Goal: Information Seeking & Learning: Learn about a topic

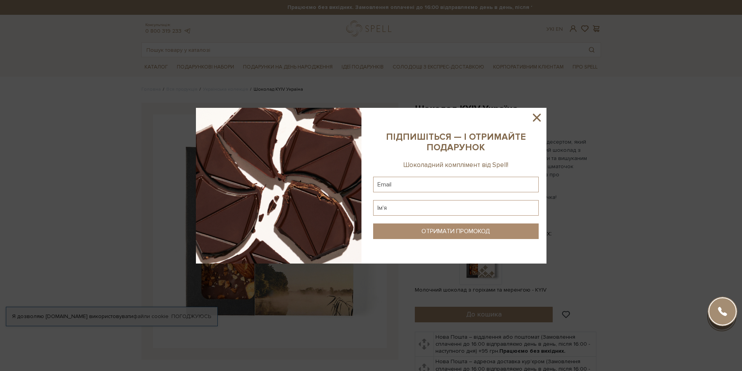
click at [538, 114] on icon at bounding box center [536, 117] width 13 height 13
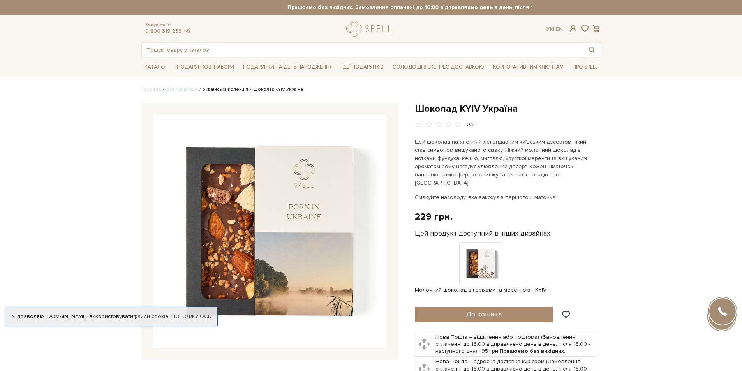
click at [218, 92] on link "Українська колекція" at bounding box center [225, 89] width 45 height 6
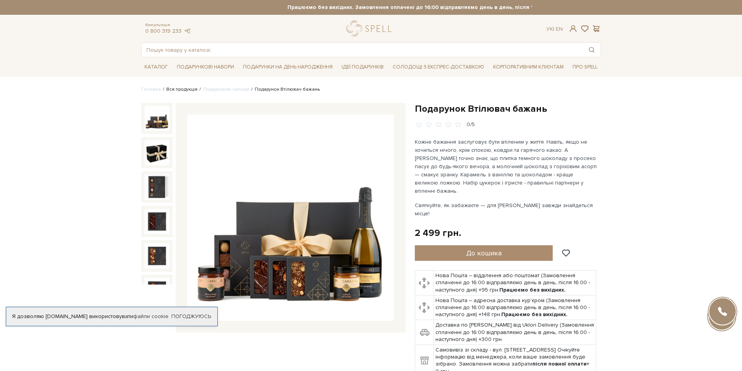
click at [178, 89] on link "Вся продукція" at bounding box center [181, 89] width 31 height 6
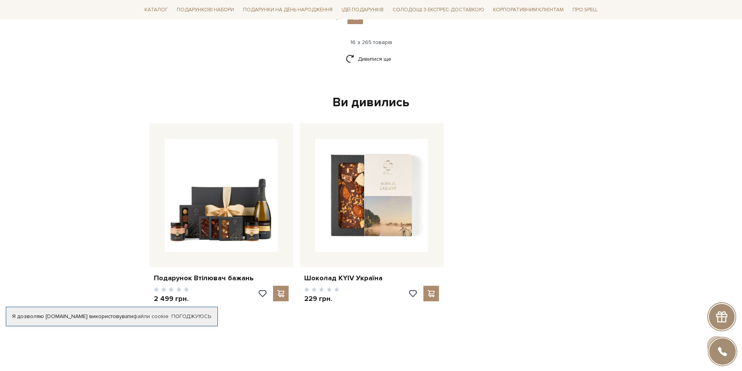
scroll to position [1129, 0]
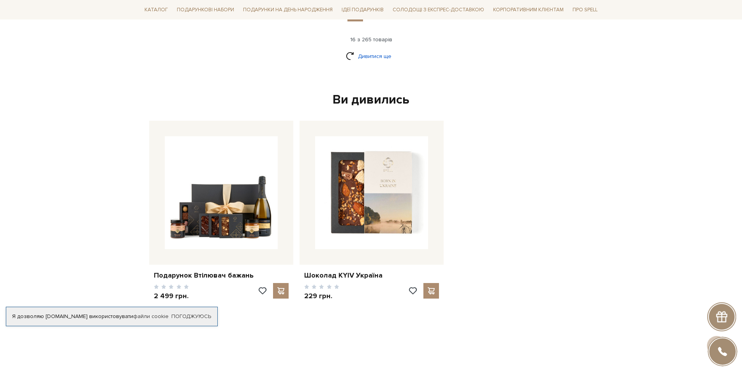
click at [384, 49] on link "Дивитися ще" at bounding box center [371, 56] width 51 height 14
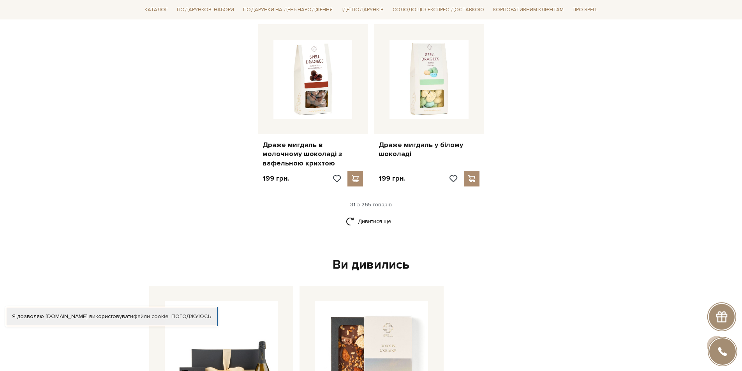
scroll to position [1829, 0]
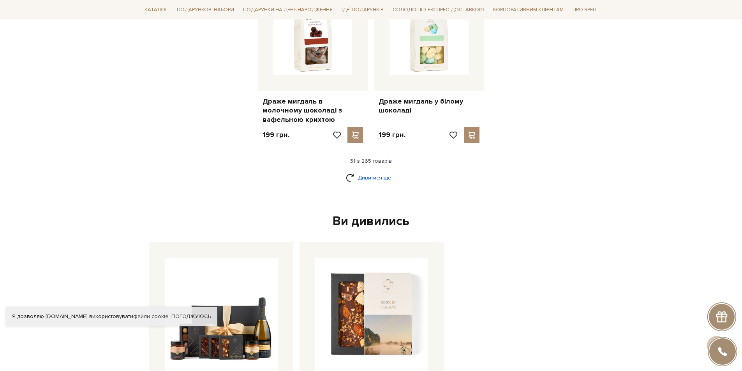
click at [369, 171] on link "Дивитися ще" at bounding box center [371, 178] width 51 height 14
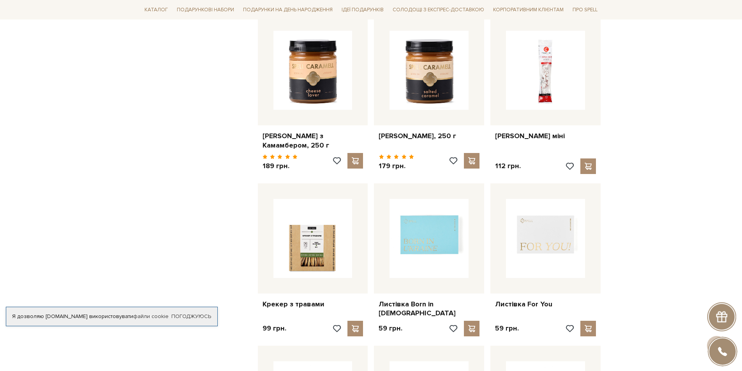
scroll to position [2141, 0]
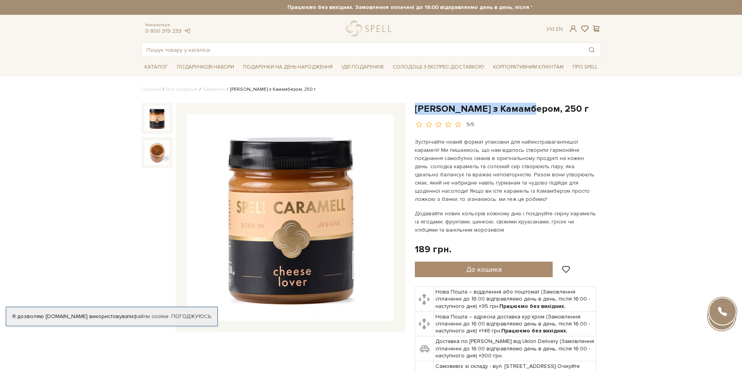
drag, startPoint x: 413, startPoint y: 107, endPoint x: 528, endPoint y: 106, distance: 114.8
click at [528, 106] on div "[PERSON_NAME] з Камамбером, 250 г 5/5" at bounding box center [507, 253] width 195 height 300
copy h1 "Карамель з Камамбером,"
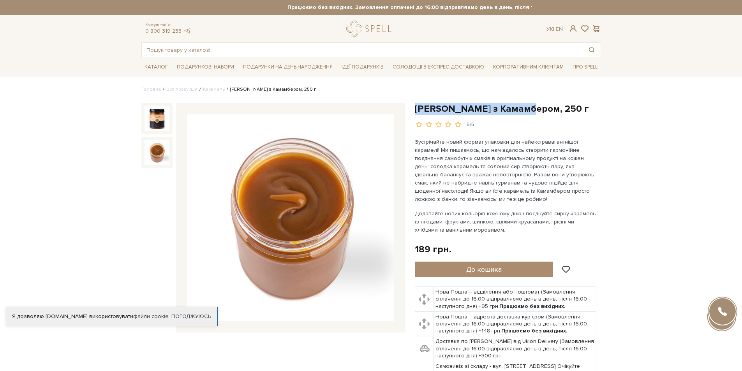
click at [149, 157] on img at bounding box center [156, 152] width 25 height 25
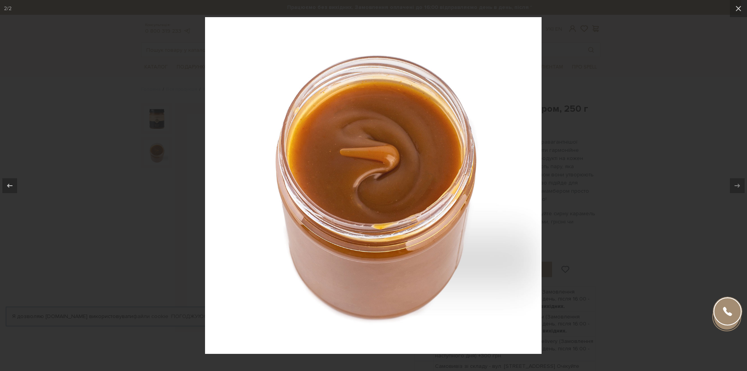
click at [563, 147] on div at bounding box center [373, 185] width 747 height 371
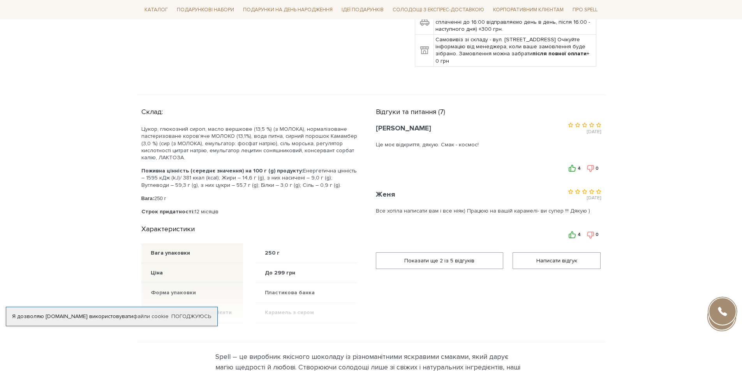
scroll to position [350, 0]
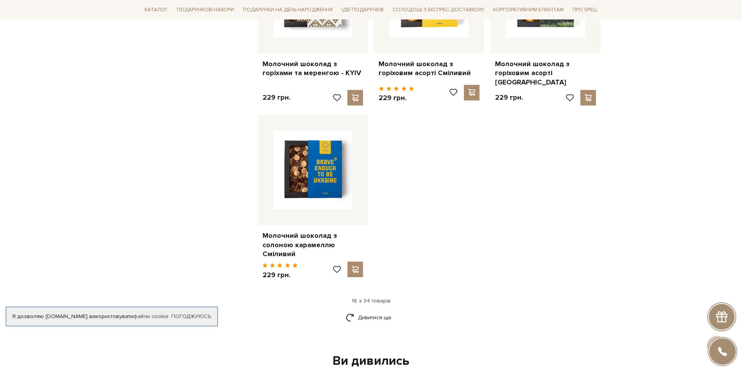
scroll to position [934, 0]
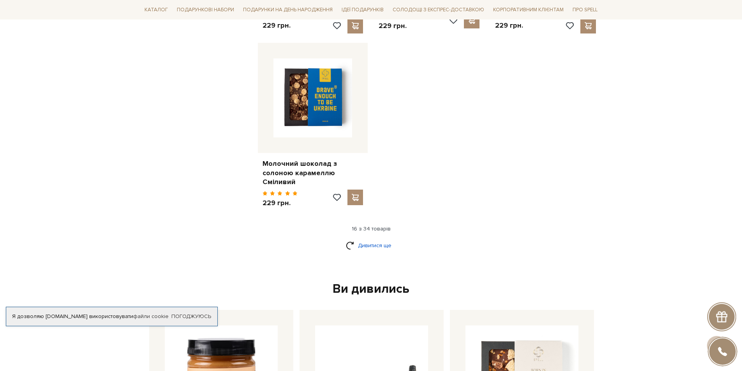
click at [372, 240] on link "Дивитися ще" at bounding box center [371, 246] width 51 height 14
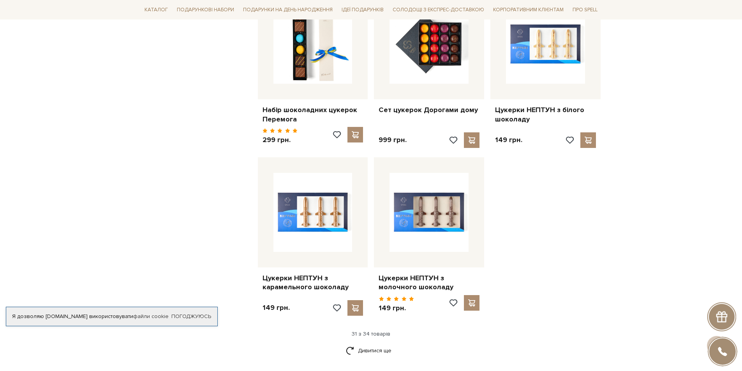
scroll to position [1674, 0]
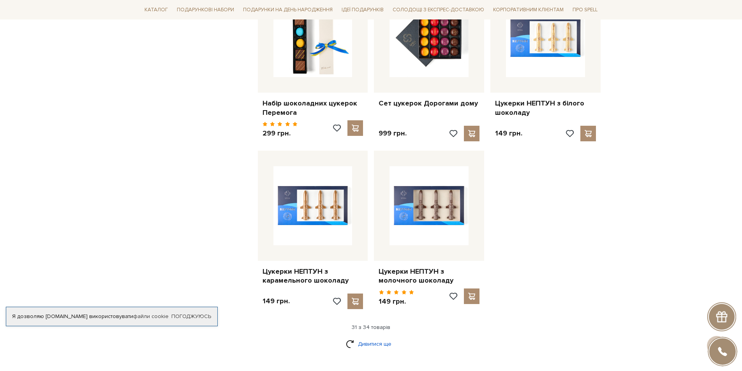
click at [387, 337] on link "Дивитися ще" at bounding box center [371, 344] width 51 height 14
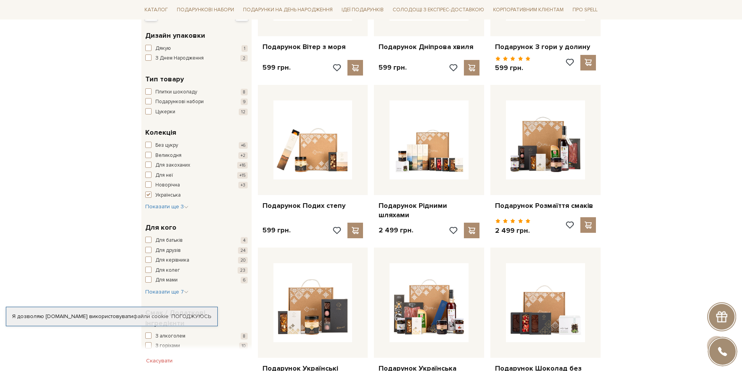
scroll to position [156, 0]
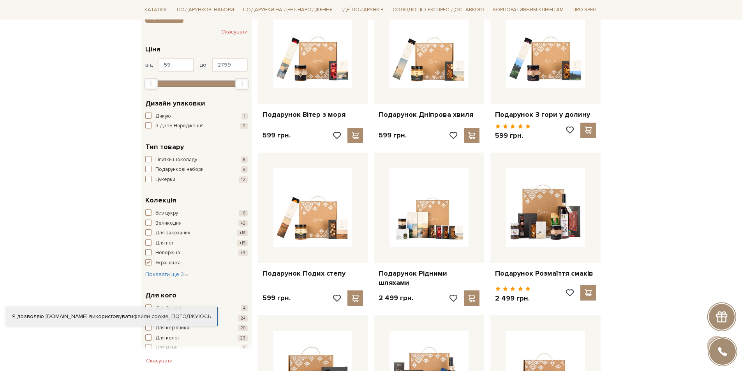
click at [152, 253] on button "Новорічна +3" at bounding box center [196, 253] width 102 height 8
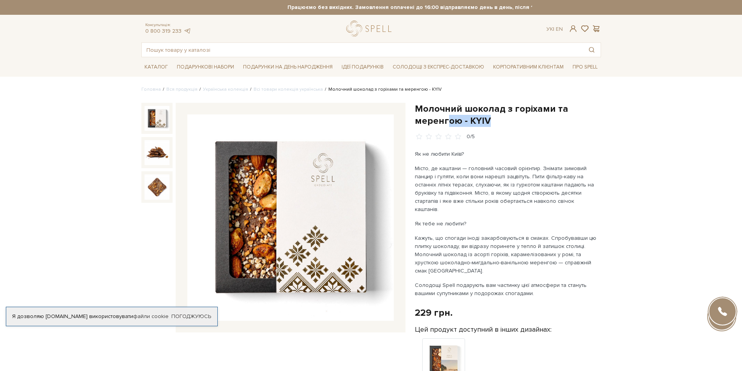
drag, startPoint x: 489, startPoint y: 121, endPoint x: 445, endPoint y: 115, distance: 44.8
click at [445, 115] on h1 "Молочний шоколад з горіхами та меренгою - KYIV" at bounding box center [508, 115] width 186 height 24
click at [411, 111] on div "Молочний шоколад з горіхами та меренгою - KYIV 0/5" at bounding box center [507, 323] width 195 height 441
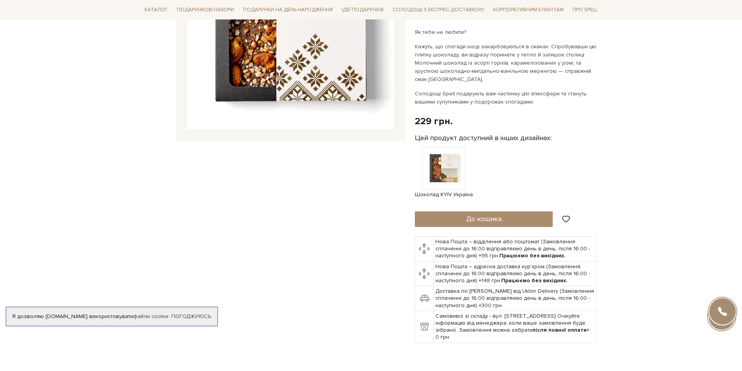
scroll to position [195, 0]
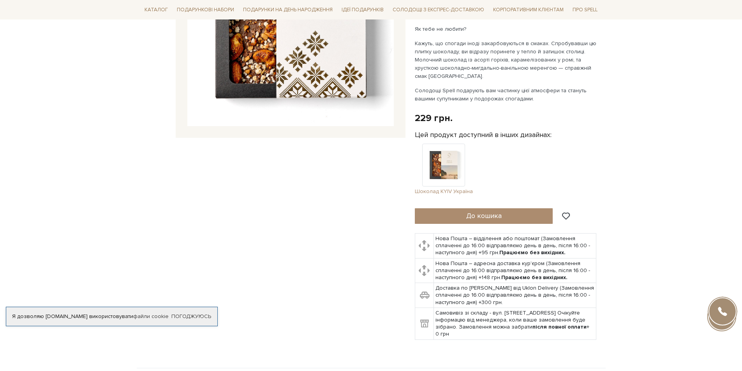
click at [438, 154] on img at bounding box center [443, 165] width 43 height 43
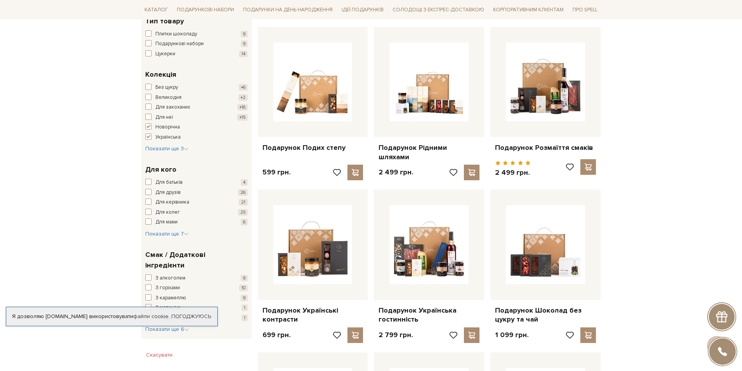
scroll to position [272, 0]
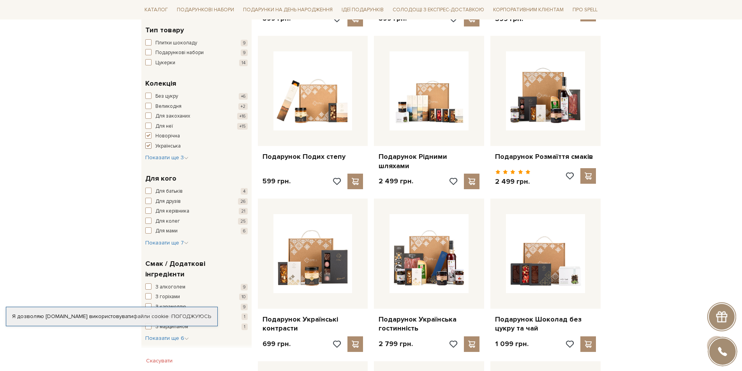
click at [148, 144] on span "button" at bounding box center [148, 145] width 6 height 6
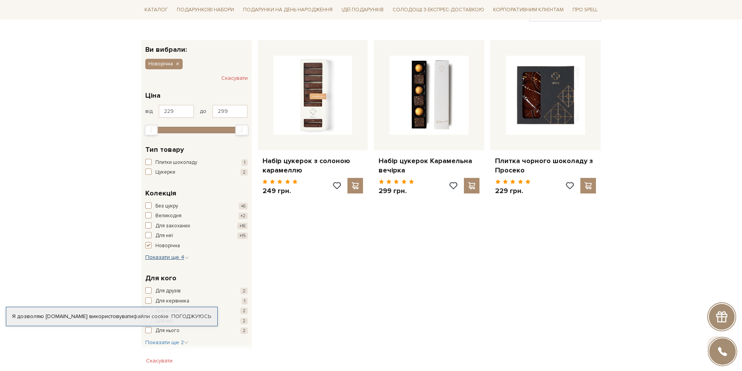
scroll to position [117, 0]
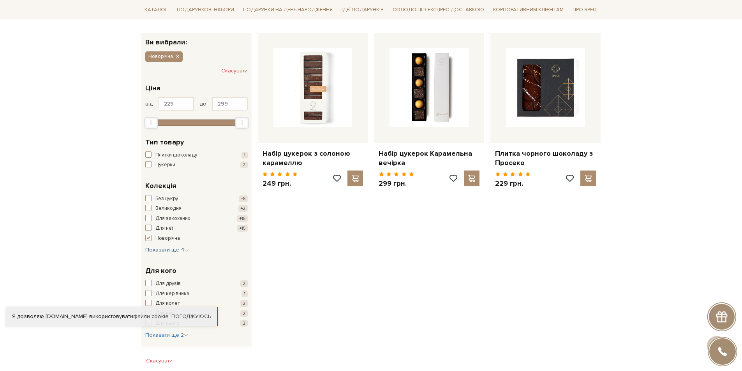
click at [156, 251] on span "Показати ще 4" at bounding box center [167, 249] width 44 height 7
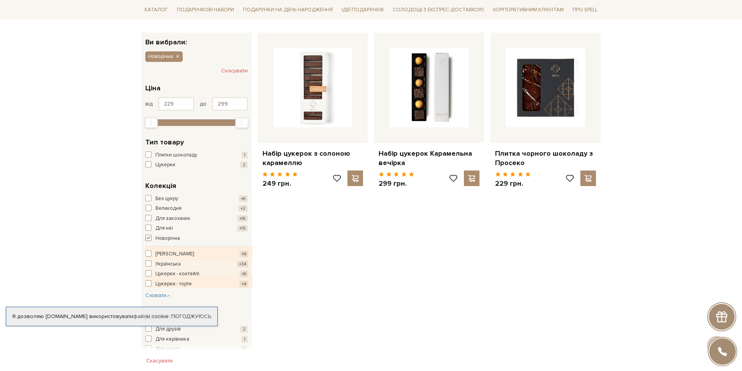
click at [148, 239] on span "button" at bounding box center [148, 238] width 6 height 6
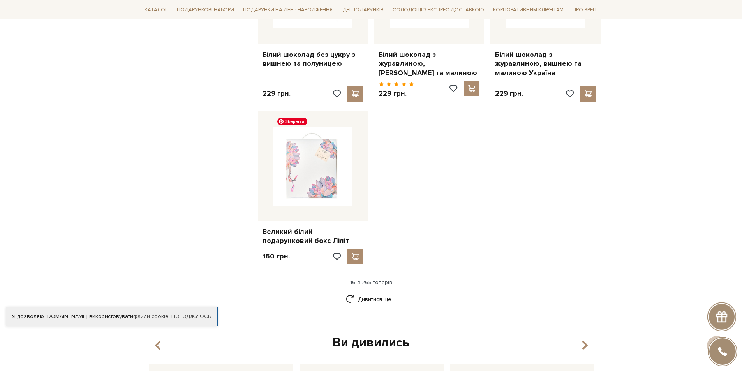
scroll to position [895, 0]
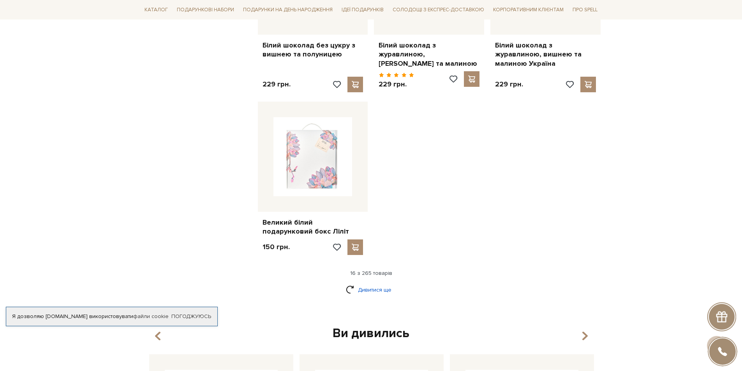
click at [378, 283] on link "Дивитися ще" at bounding box center [371, 290] width 51 height 14
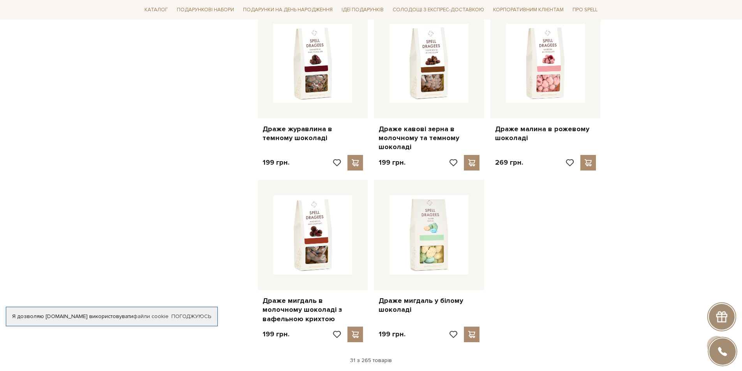
scroll to position [1674, 0]
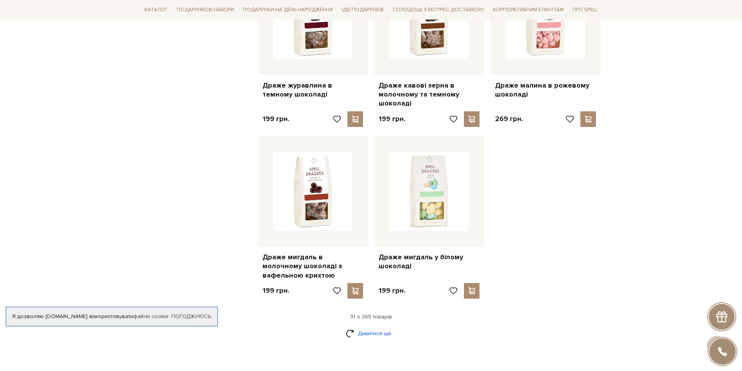
click at [378, 327] on link "Дивитися ще" at bounding box center [371, 334] width 51 height 14
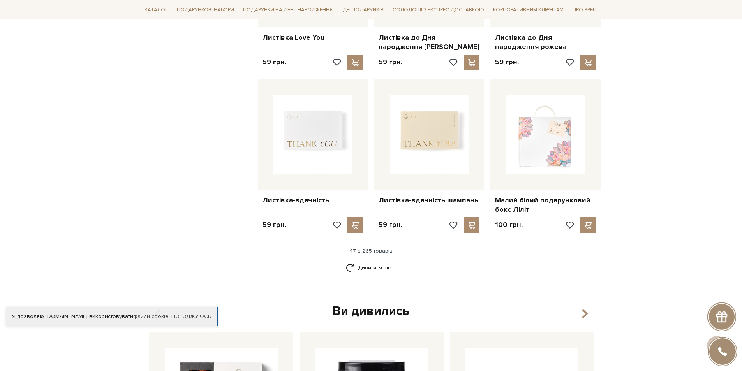
scroll to position [2569, 0]
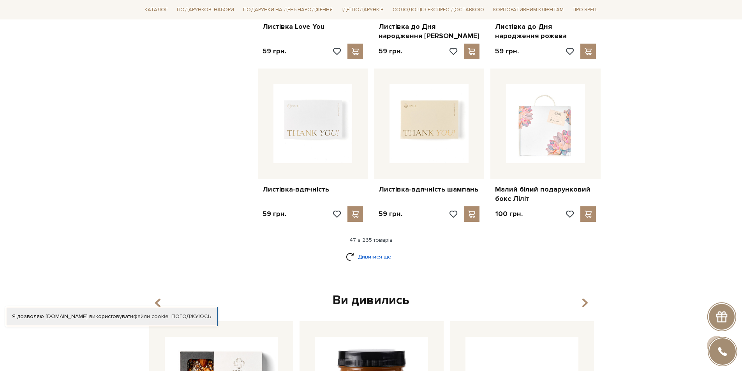
click at [363, 250] on link "Дивитися ще" at bounding box center [371, 257] width 51 height 14
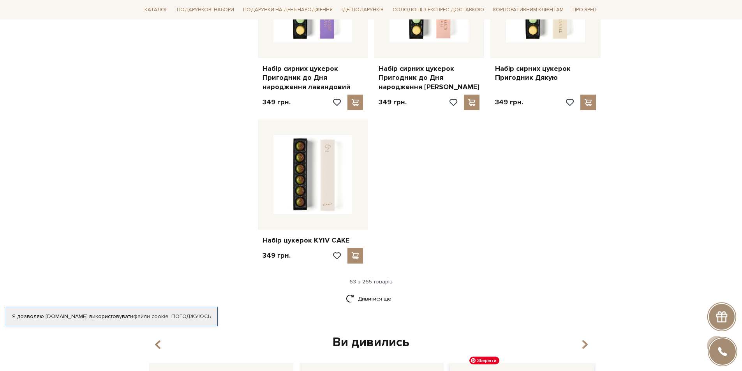
scroll to position [3659, 0]
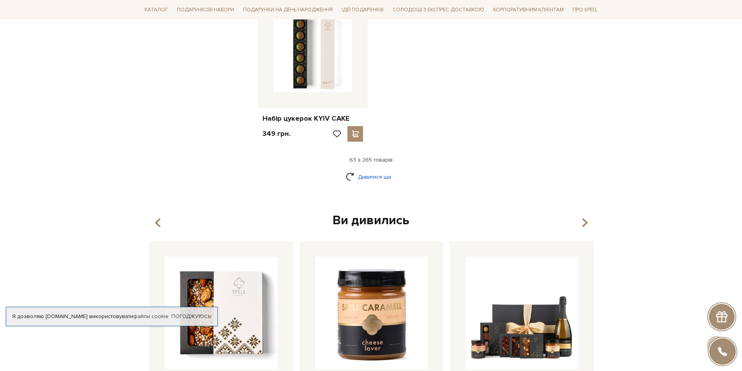
click at [360, 170] on link "Дивитися ще" at bounding box center [371, 177] width 51 height 14
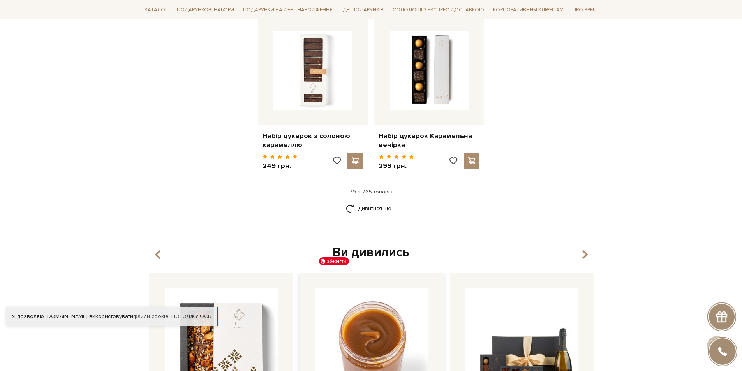
scroll to position [4476, 0]
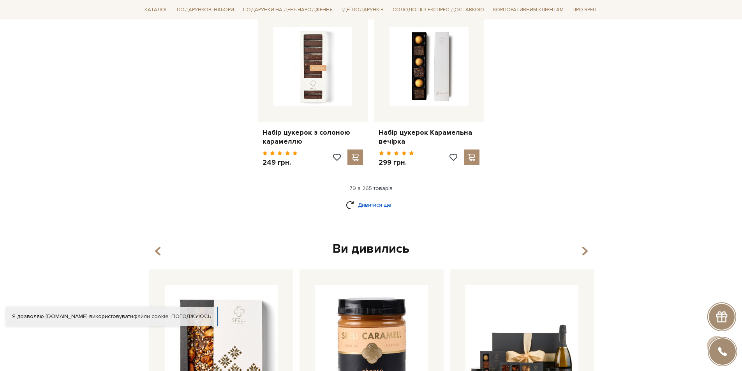
click at [369, 198] on link "Дивитися ще" at bounding box center [371, 205] width 51 height 14
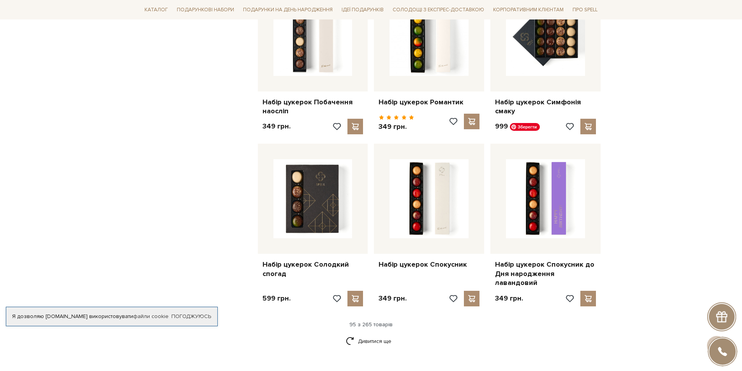
scroll to position [5372, 0]
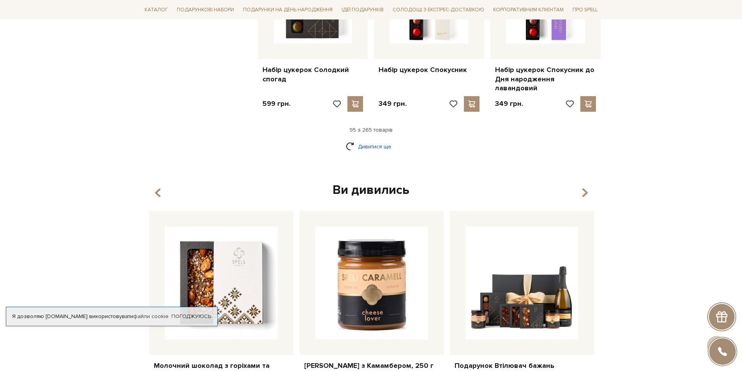
click at [387, 140] on link "Дивитися ще" at bounding box center [371, 147] width 51 height 14
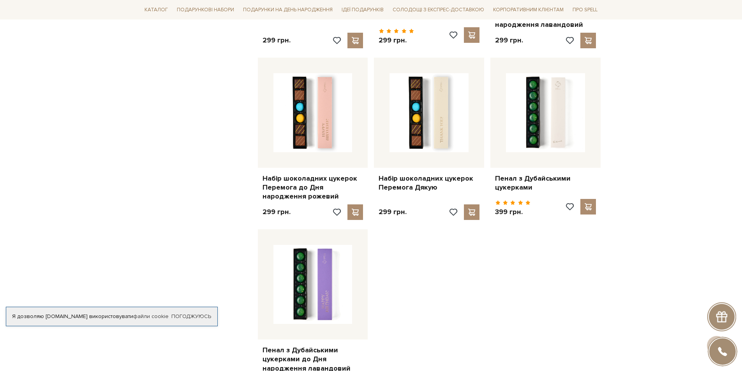
scroll to position [6228, 0]
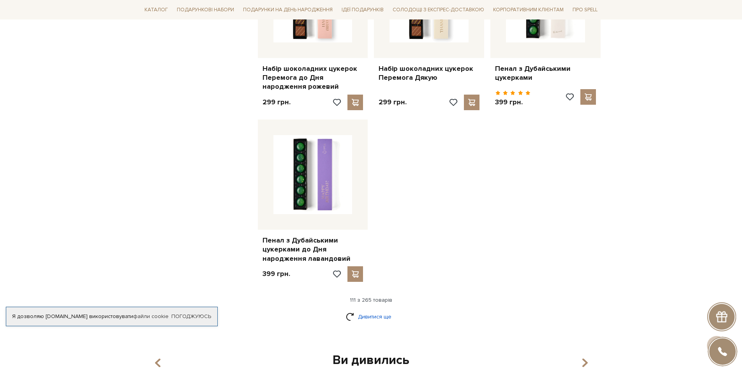
click at [393, 310] on link "Дивитися ще" at bounding box center [371, 317] width 51 height 14
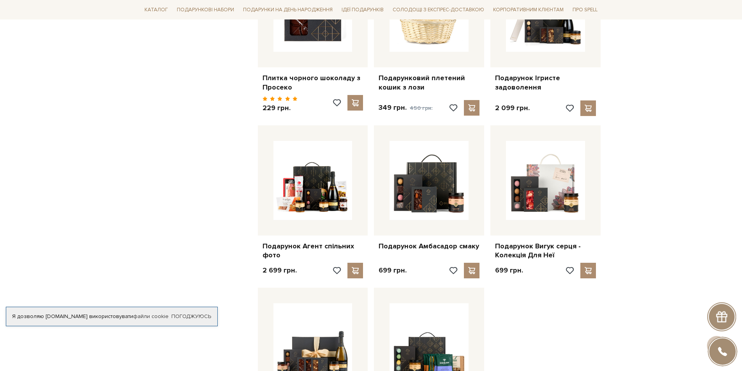
scroll to position [7045, 0]
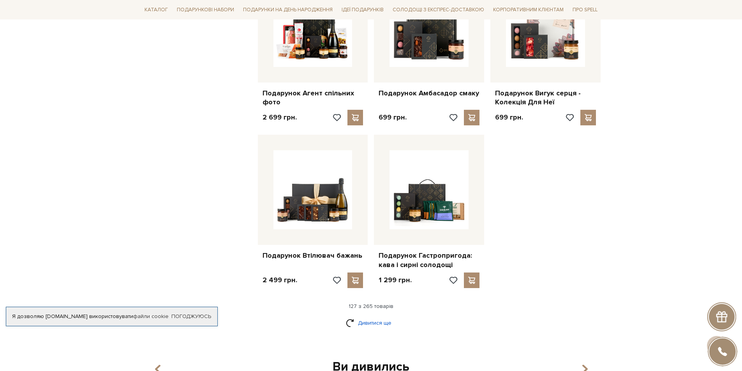
click at [371, 316] on link "Дивитися ще" at bounding box center [371, 323] width 51 height 14
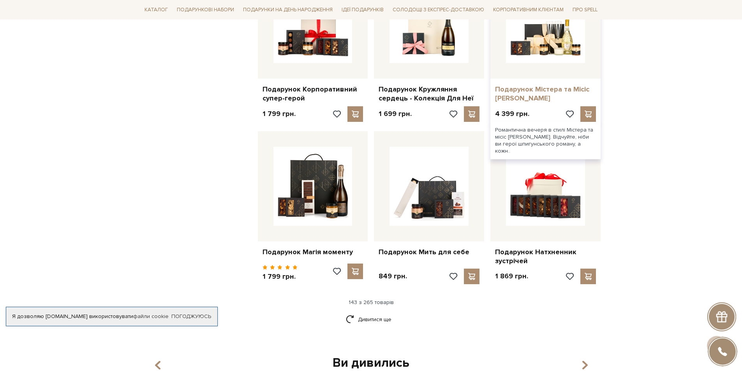
scroll to position [7863, 0]
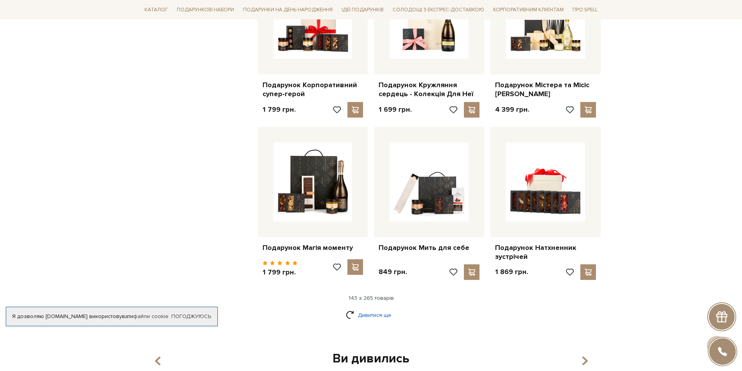
click at [388, 308] on link "Дивитися ще" at bounding box center [371, 315] width 51 height 14
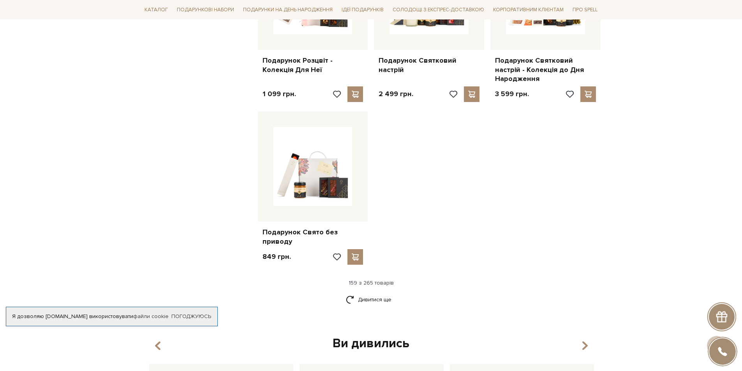
scroll to position [8875, 0]
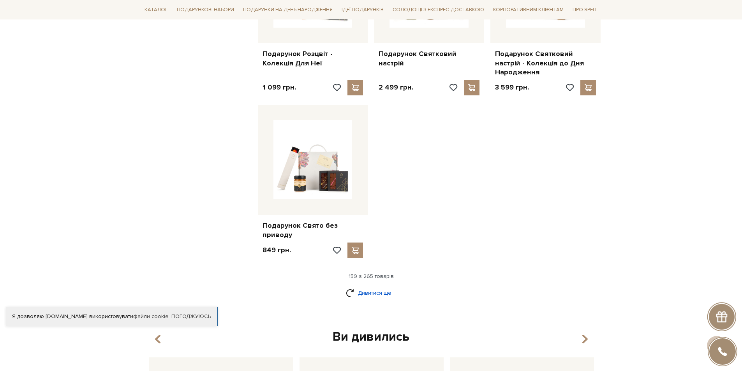
click at [386, 286] on link "Дивитися ще" at bounding box center [371, 293] width 51 height 14
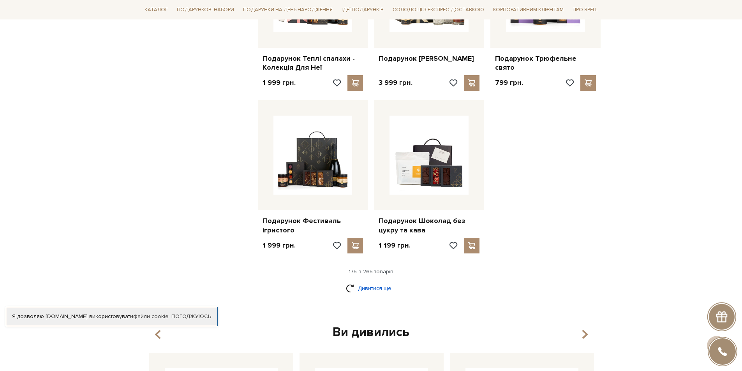
scroll to position [9770, 0]
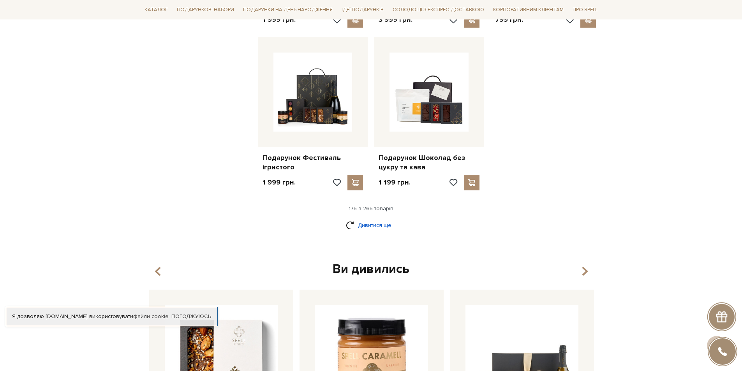
click at [387, 218] on link "Дивитися ще" at bounding box center [371, 225] width 51 height 14
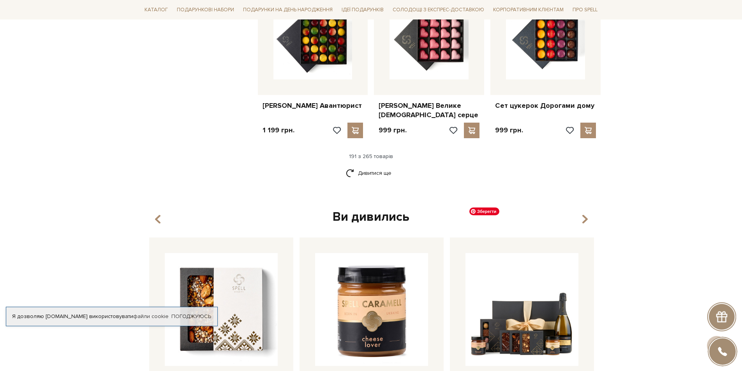
scroll to position [10665, 0]
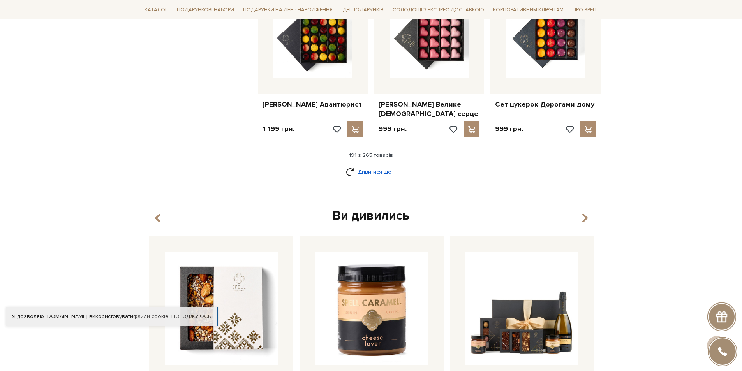
click at [371, 165] on link "Дивитися ще" at bounding box center [371, 172] width 51 height 14
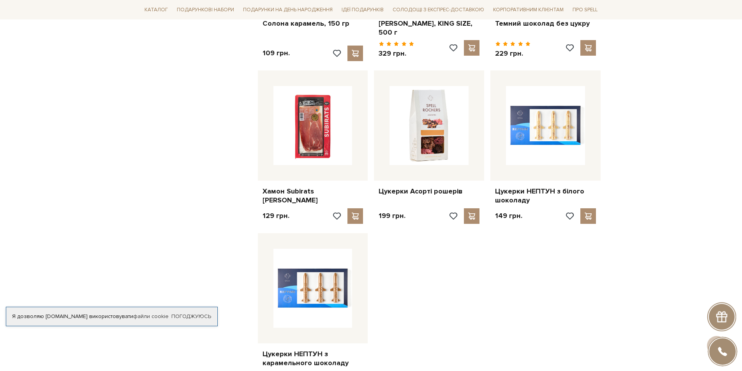
scroll to position [11483, 0]
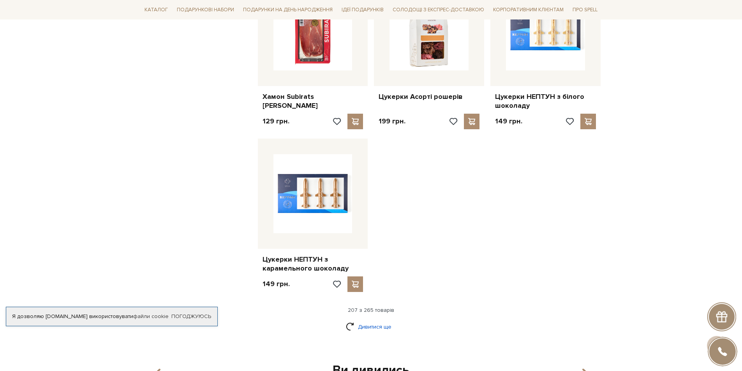
click at [395, 320] on link "Дивитися ще" at bounding box center [371, 327] width 51 height 14
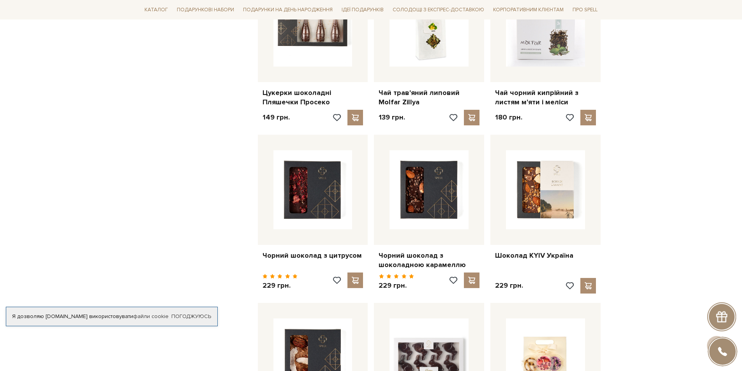
scroll to position [12105, 0]
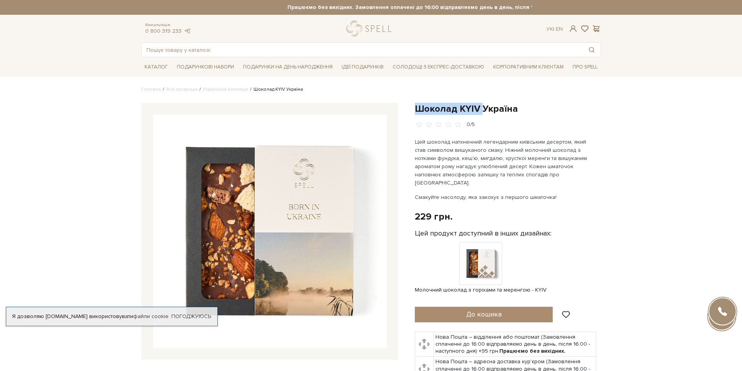
drag, startPoint x: 413, startPoint y: 105, endPoint x: 481, endPoint y: 107, distance: 68.1
click at [481, 107] on div "Шоколад KYIV Україна 0/5" at bounding box center [507, 275] width 195 height 345
copy h1 "Шоколад KYIV"
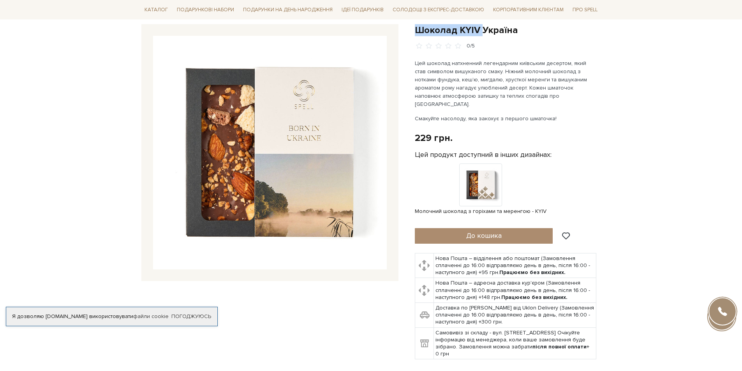
scroll to position [78, 0]
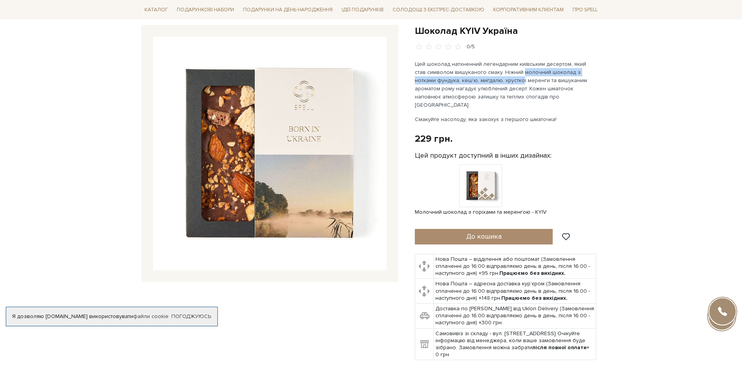
drag, startPoint x: 510, startPoint y: 72, endPoint x: 499, endPoint y: 80, distance: 13.6
click at [499, 80] on p "Цей шоколад натхненний легендарним київським десертом, який став символом вишук…" at bounding box center [506, 84] width 183 height 49
drag, startPoint x: 426, startPoint y: 63, endPoint x: 492, endPoint y: 65, distance: 66.6
click at [492, 65] on p "Цей шоколад натхненний легендарним київським десертом, який став символом вишук…" at bounding box center [506, 84] width 183 height 49
